Goal: Go to known website: Access a specific website the user already knows

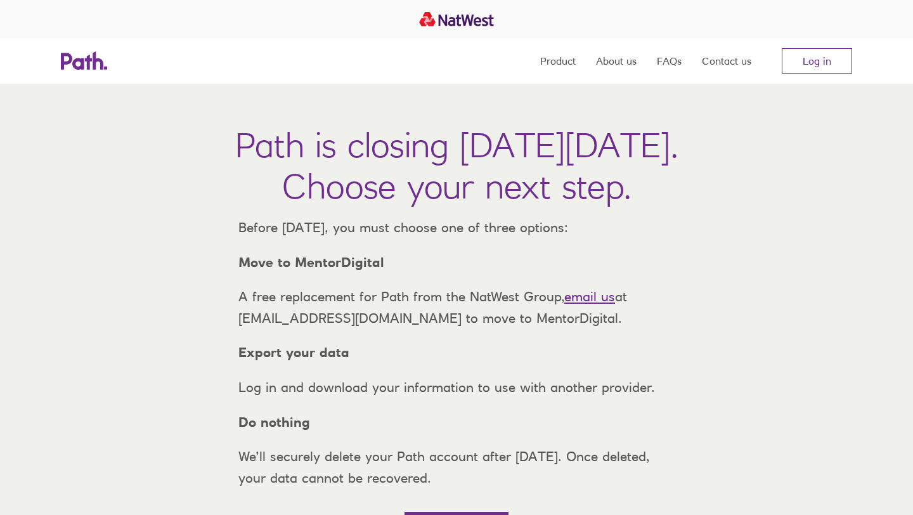
drag, startPoint x: 817, startPoint y: 72, endPoint x: 811, endPoint y: 74, distance: 6.6
click at [817, 72] on link "Log in" at bounding box center [817, 60] width 70 height 25
